Goal: Use online tool/utility: Utilize a website feature to perform a specific function

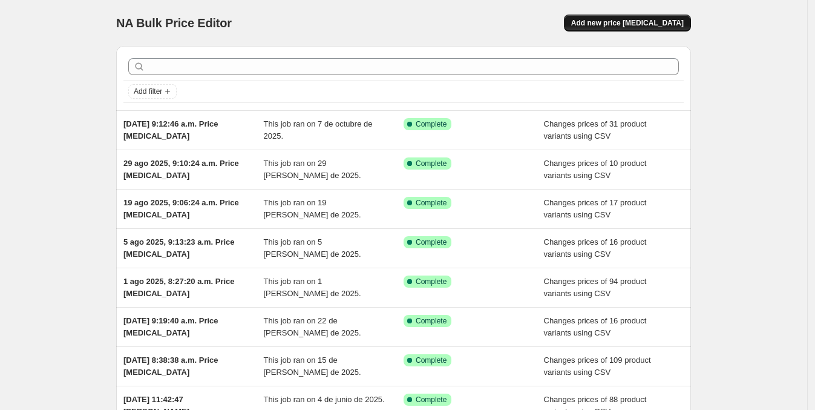
click at [658, 25] on span "Add new price [MEDICAL_DATA]" at bounding box center [627, 23] width 113 height 10
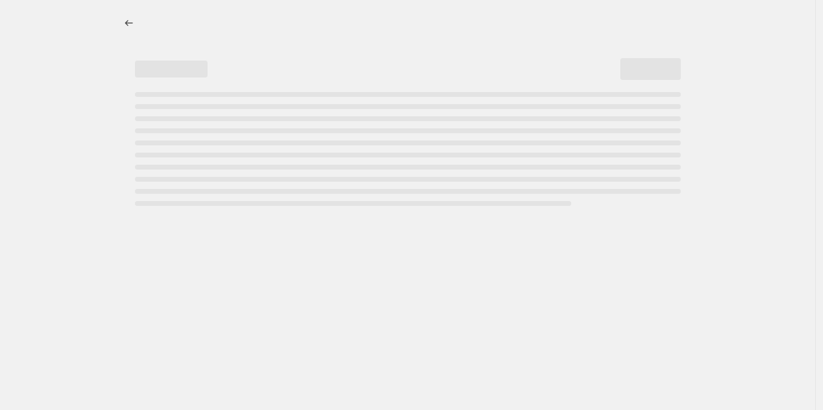
select select "percentage"
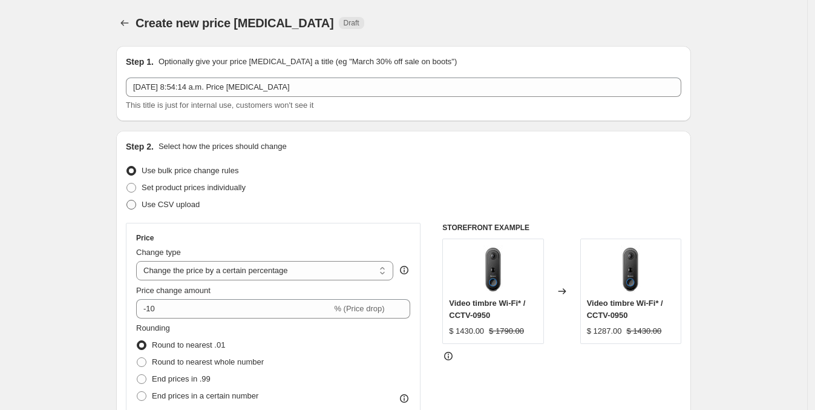
click at [183, 202] on span "Use CSV upload" at bounding box center [171, 204] width 58 height 9
click at [127, 200] on input "Use CSV upload" at bounding box center [126, 200] width 1 height 1
radio input "true"
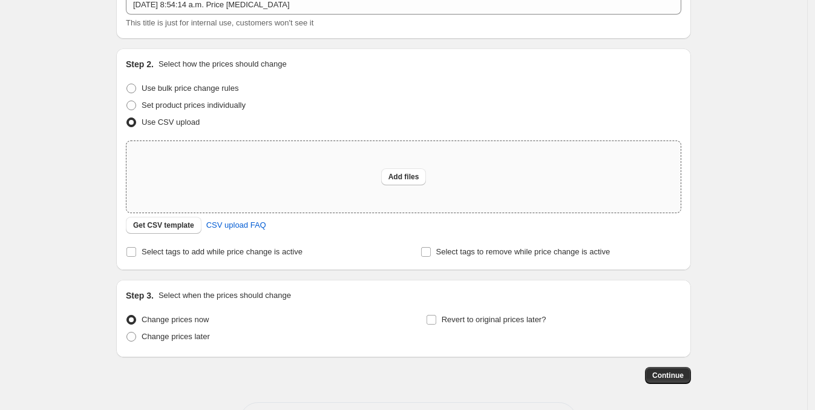
scroll to position [129, 0]
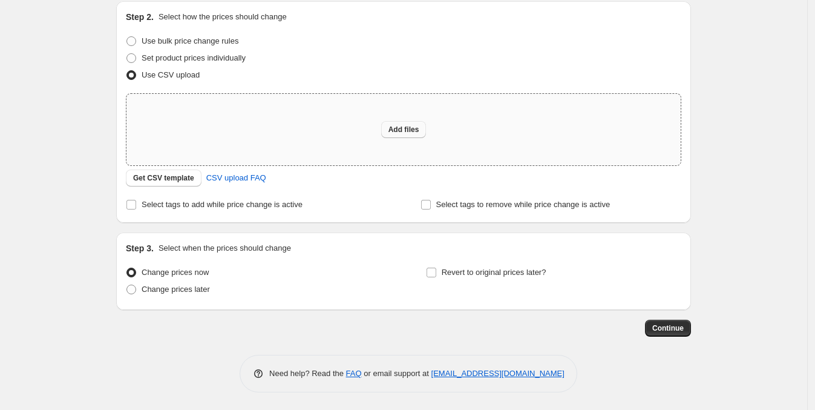
click at [402, 129] on span "Add files" at bounding box center [403, 130] width 31 height 10
type input "C:\fakepath\shopify cambio de precio 151025.csv"
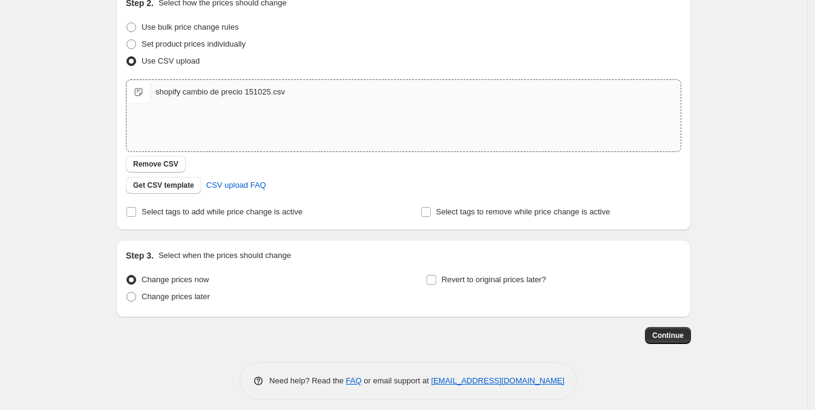
scroll to position [151, 0]
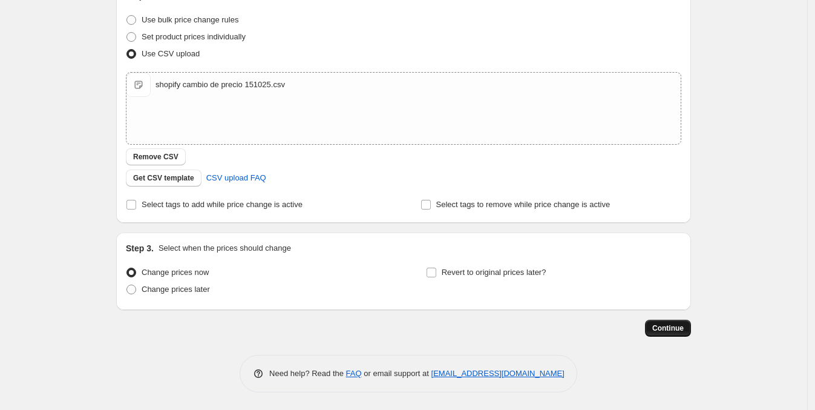
click at [682, 324] on span "Continue" at bounding box center [667, 328] width 31 height 10
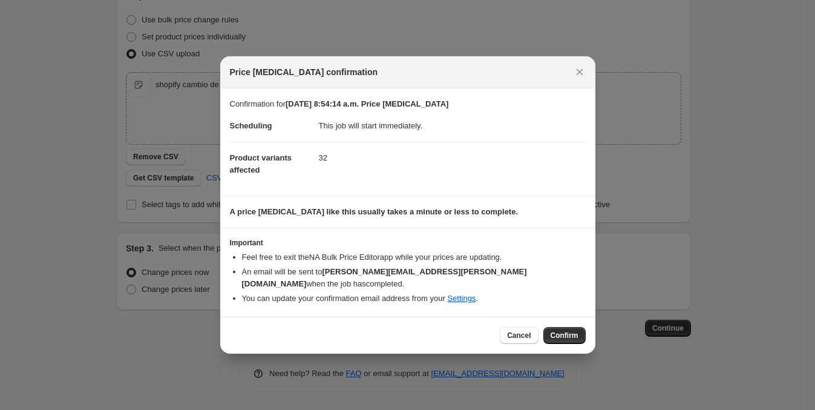
click at [550, 334] on button "Confirm" at bounding box center [564, 335] width 42 height 17
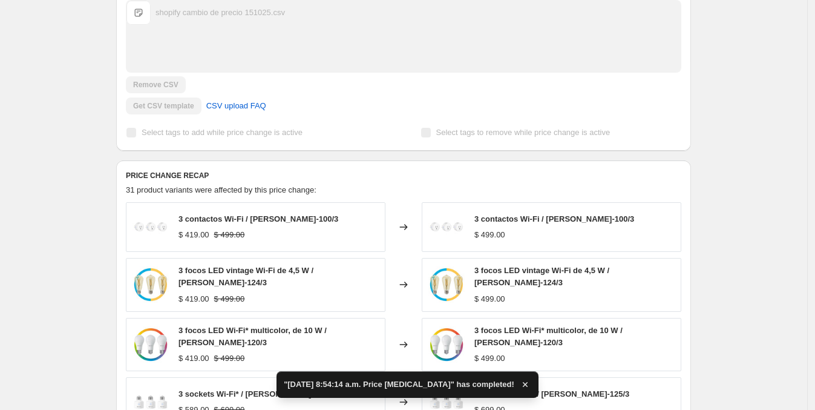
scroll to position [529, 0]
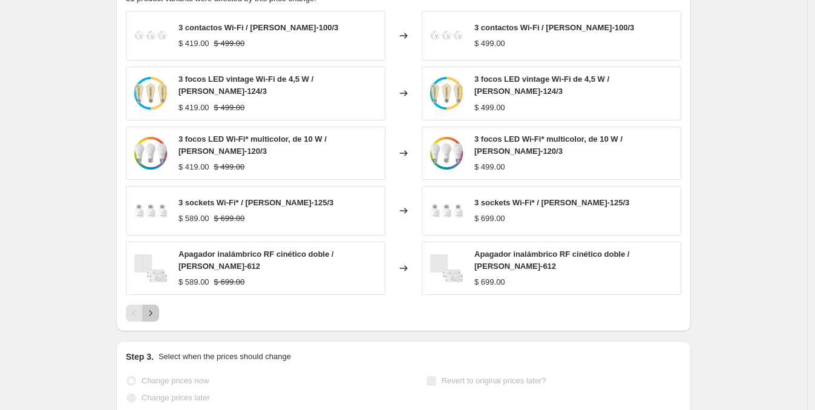
click at [156, 312] on icon "Next" at bounding box center [151, 313] width 12 height 12
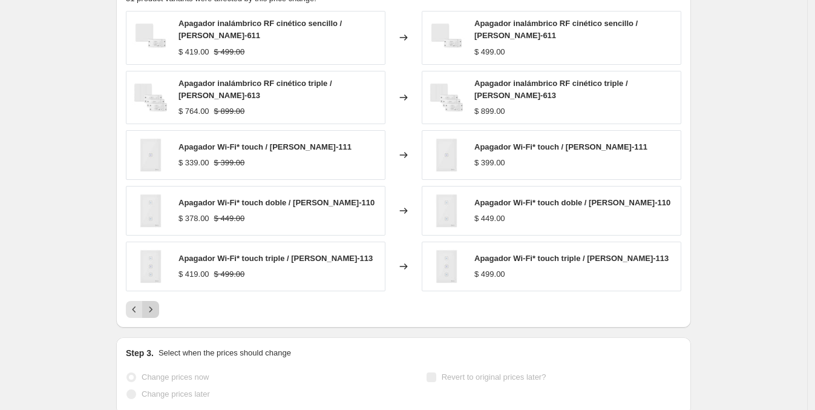
click at [156, 312] on div "PRICE CHANGE RECAP 31 product variants were affected by this price change: Apag…" at bounding box center [403, 148] width 575 height 358
click at [154, 304] on icon "Next" at bounding box center [151, 309] width 12 height 12
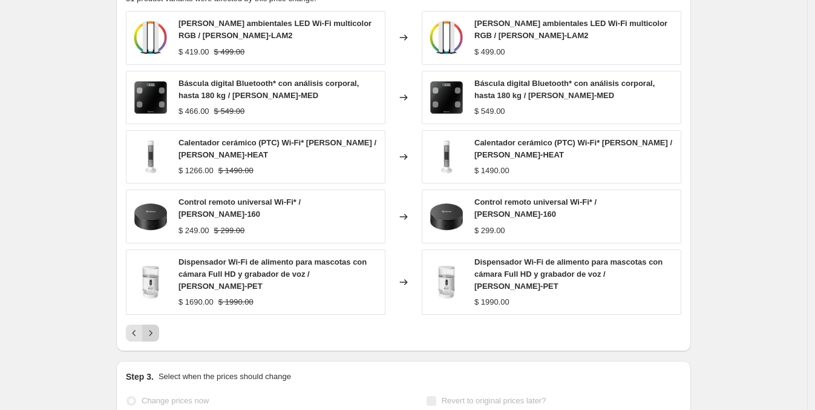
click at [152, 307] on div "[PERSON_NAME] ambientales LED Wi-Fi multicolor RGB / [PERSON_NAME]-LAM2 $ 419.0…" at bounding box center [403, 176] width 555 height 330
click at [154, 327] on icon "Next" at bounding box center [151, 333] width 12 height 12
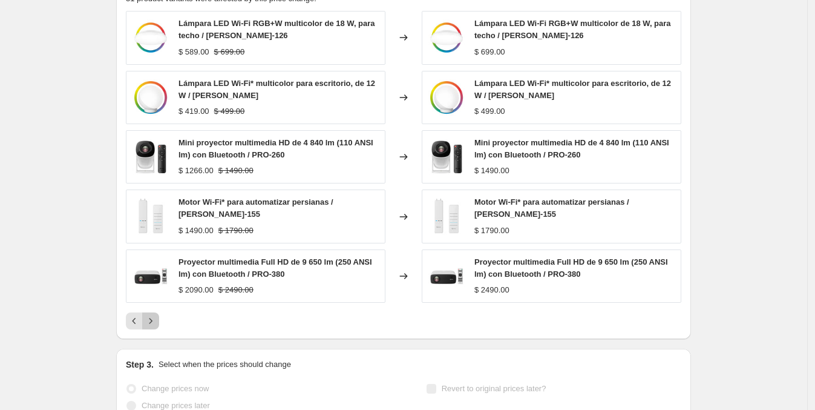
click at [154, 317] on icon "Next" at bounding box center [151, 321] width 12 height 12
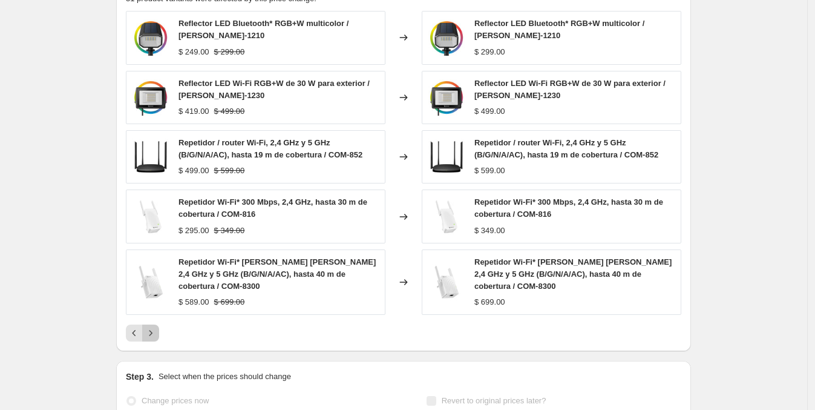
click at [154, 327] on icon "Next" at bounding box center [151, 333] width 12 height 12
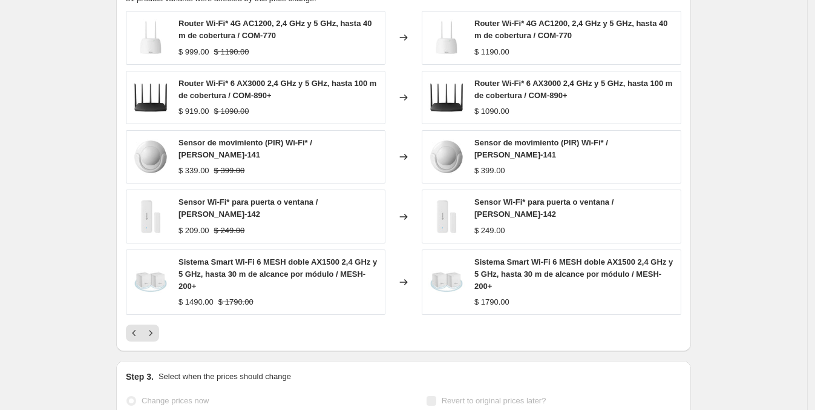
click at [154, 324] on button "Next" at bounding box center [150, 332] width 17 height 17
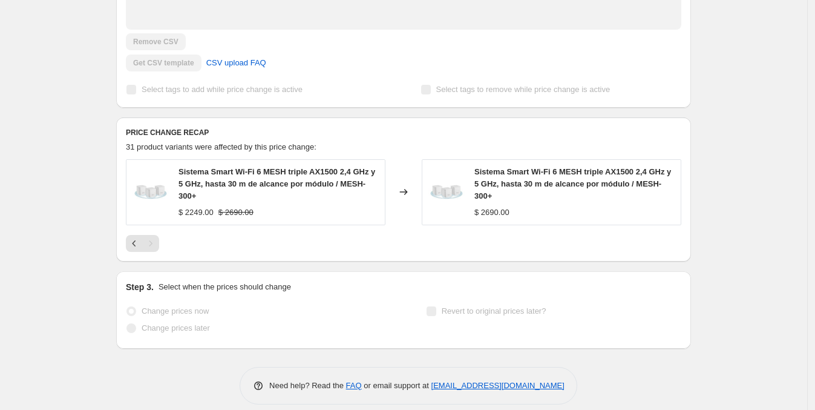
scroll to position [393, 0]
